Goal: Transaction & Acquisition: Purchase product/service

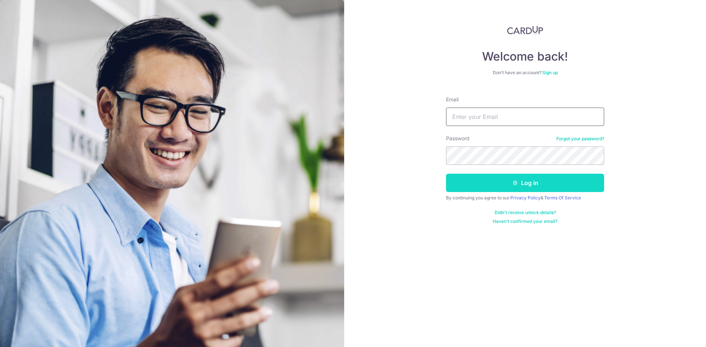
type input "daryl@archiprosg.com"
click at [517, 177] on button "Log in" at bounding box center [525, 183] width 158 height 18
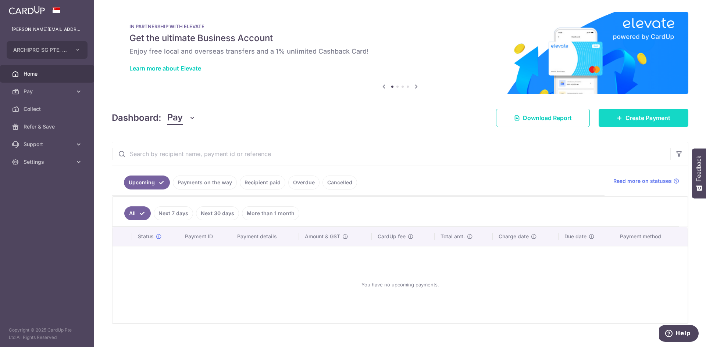
click at [665, 121] on span "Create Payment" at bounding box center [647, 118] width 45 height 9
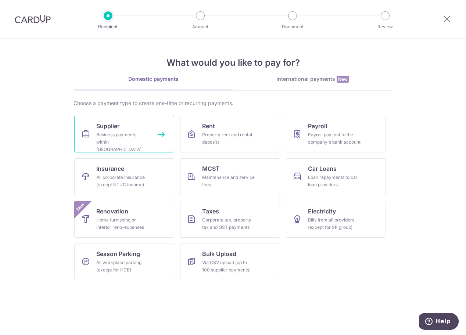
click at [150, 140] on link "Supplier Business payments within Singapore" at bounding box center [124, 134] width 100 height 37
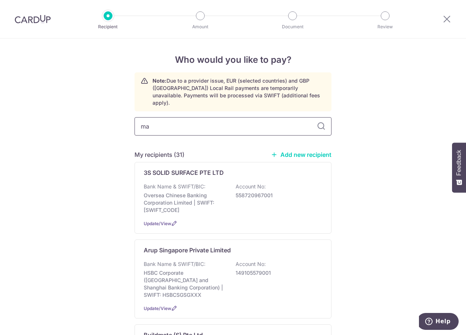
type input "max"
